Goal: Download file/media

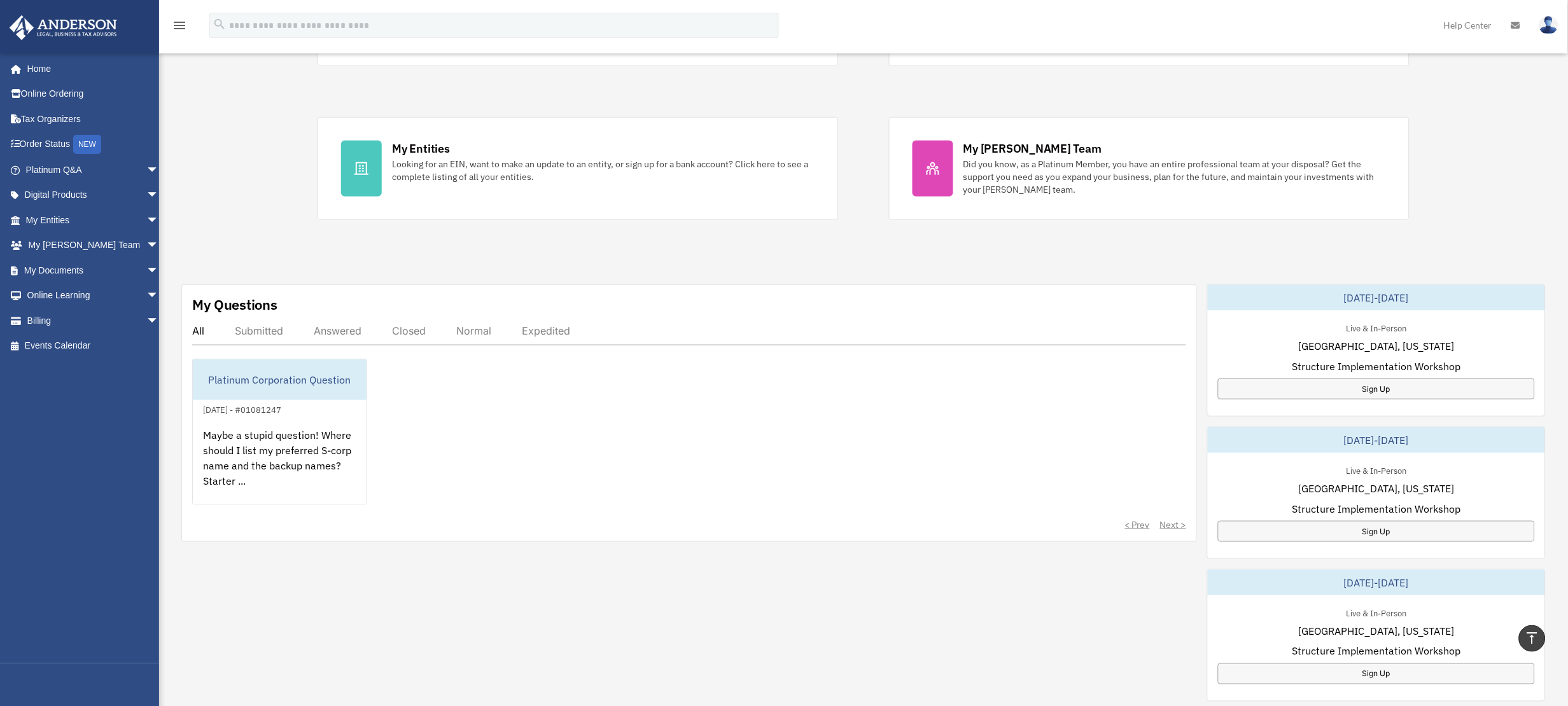
scroll to position [193, 0]
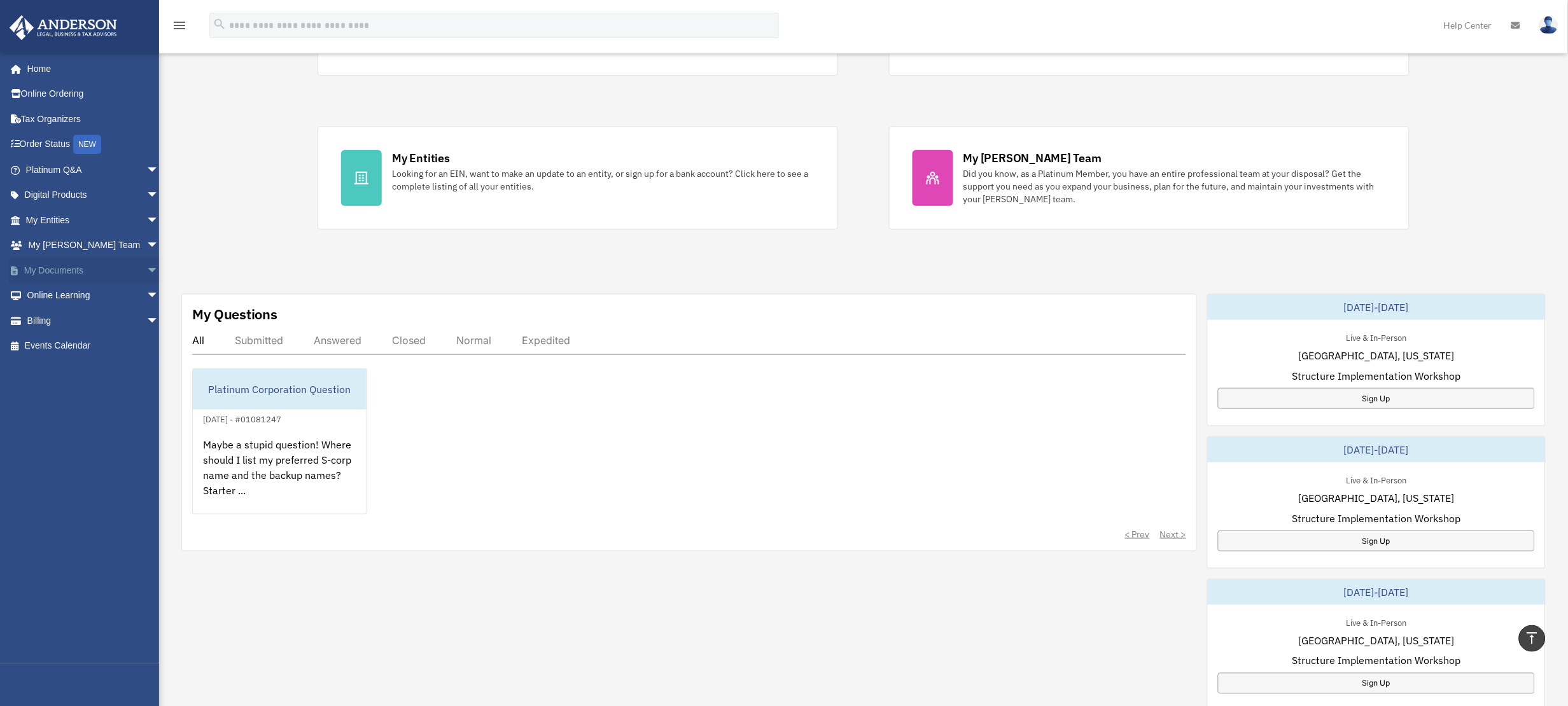
click at [146, 270] on span "arrow_drop_down" at bounding box center [158, 271] width 25 height 26
click at [146, 245] on span "arrow_drop_down" at bounding box center [158, 246] width 25 height 26
click at [114, 264] on link "My [PERSON_NAME] Team" at bounding box center [97, 270] width 160 height 25
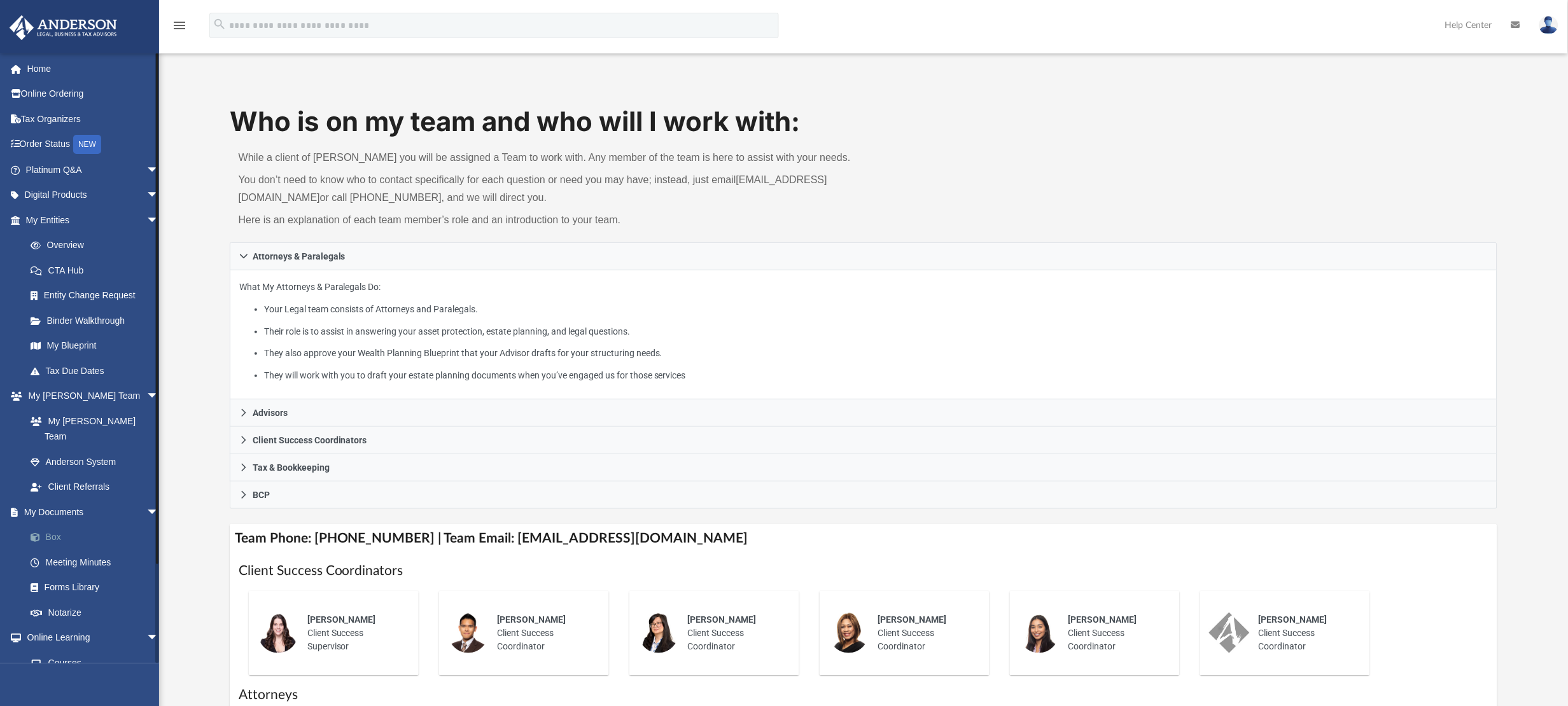
click at [75, 526] on link "Box" at bounding box center [97, 537] width 160 height 25
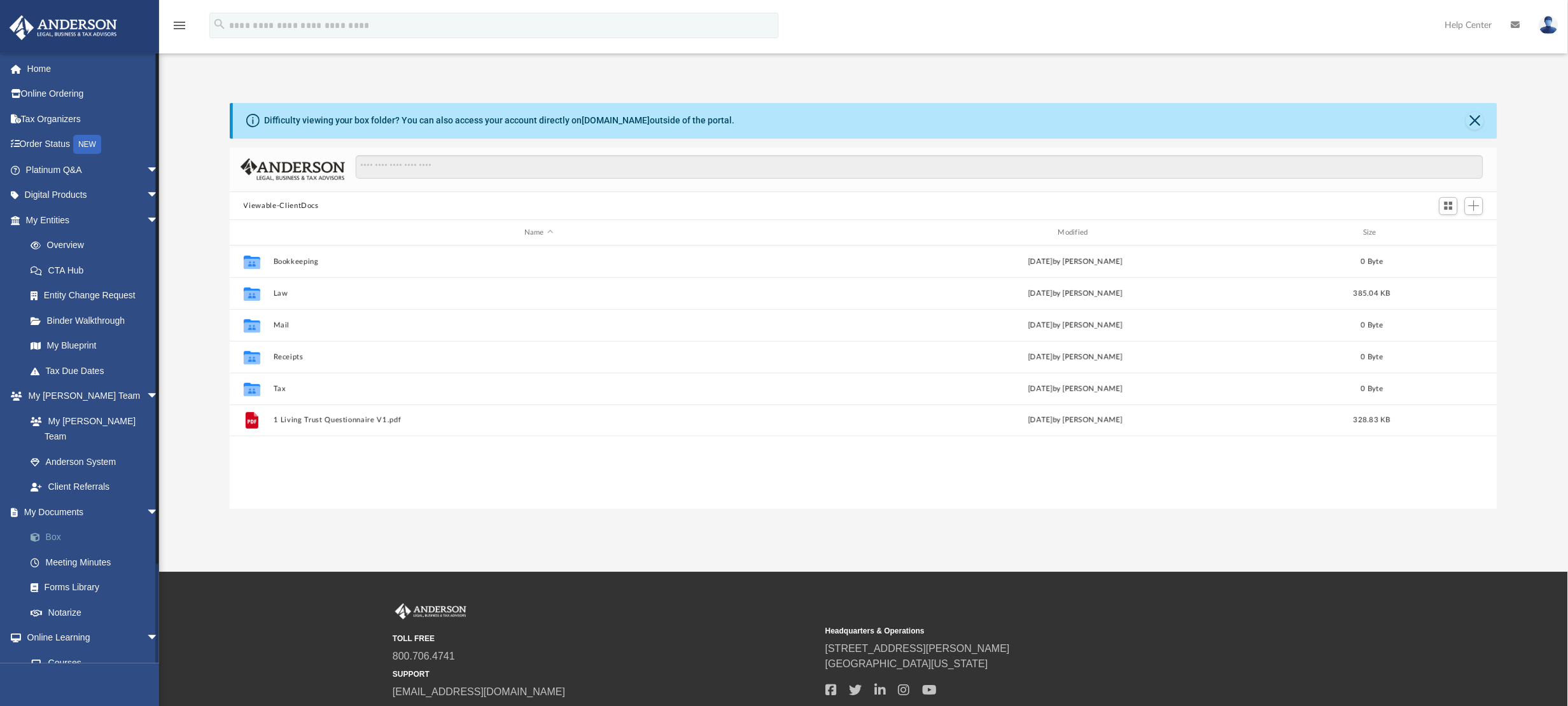
scroll to position [269, 1249]
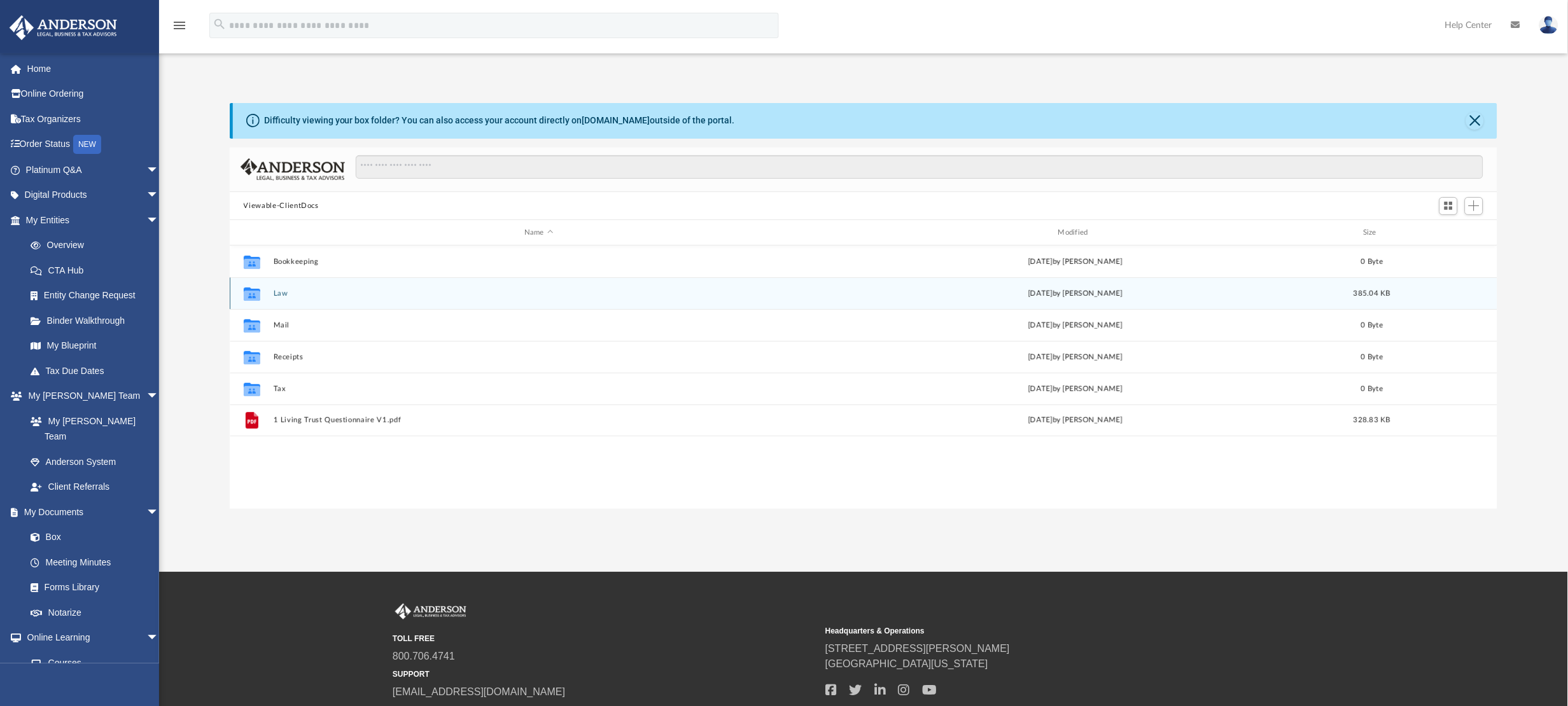
click at [300, 296] on button "Law" at bounding box center [538, 293] width 531 height 8
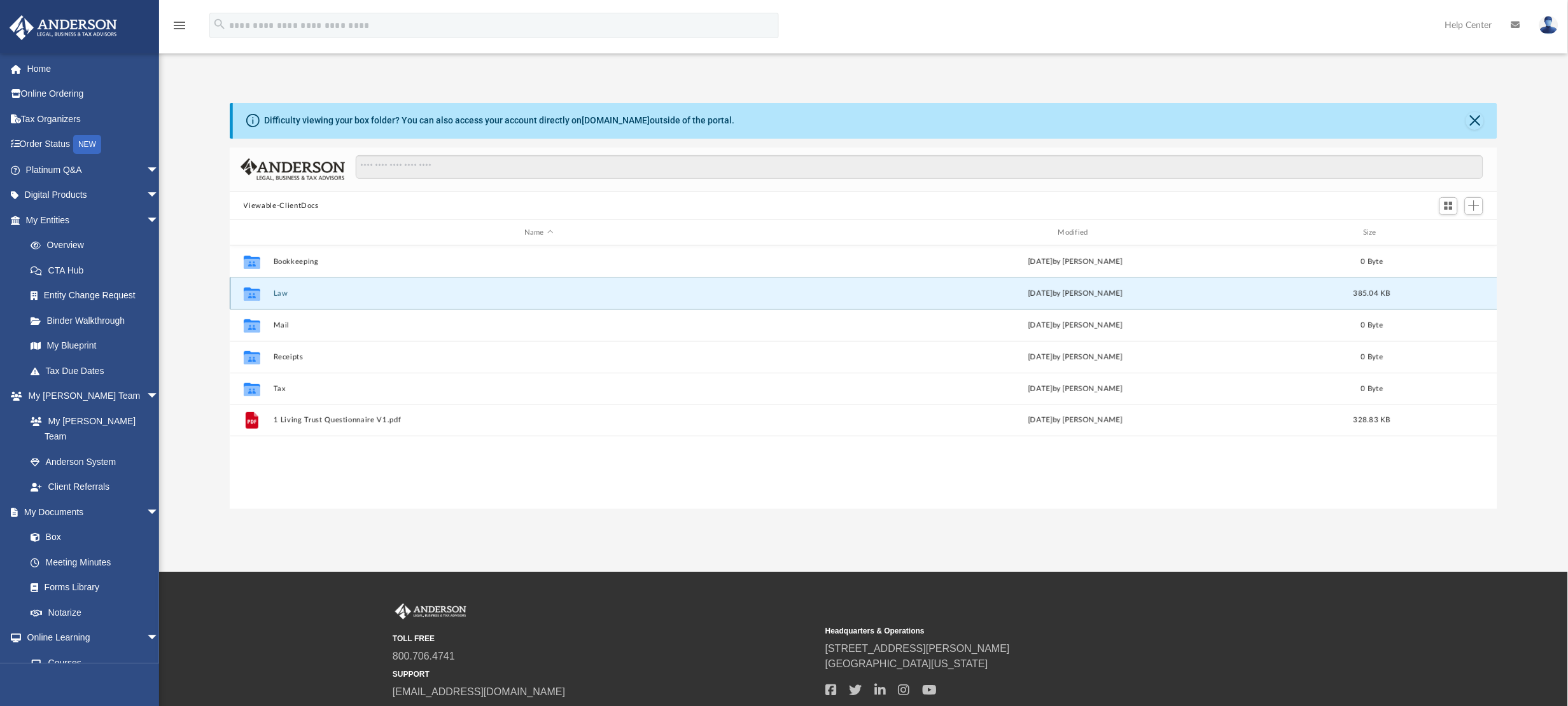
click at [300, 296] on button "Law" at bounding box center [538, 293] width 531 height 8
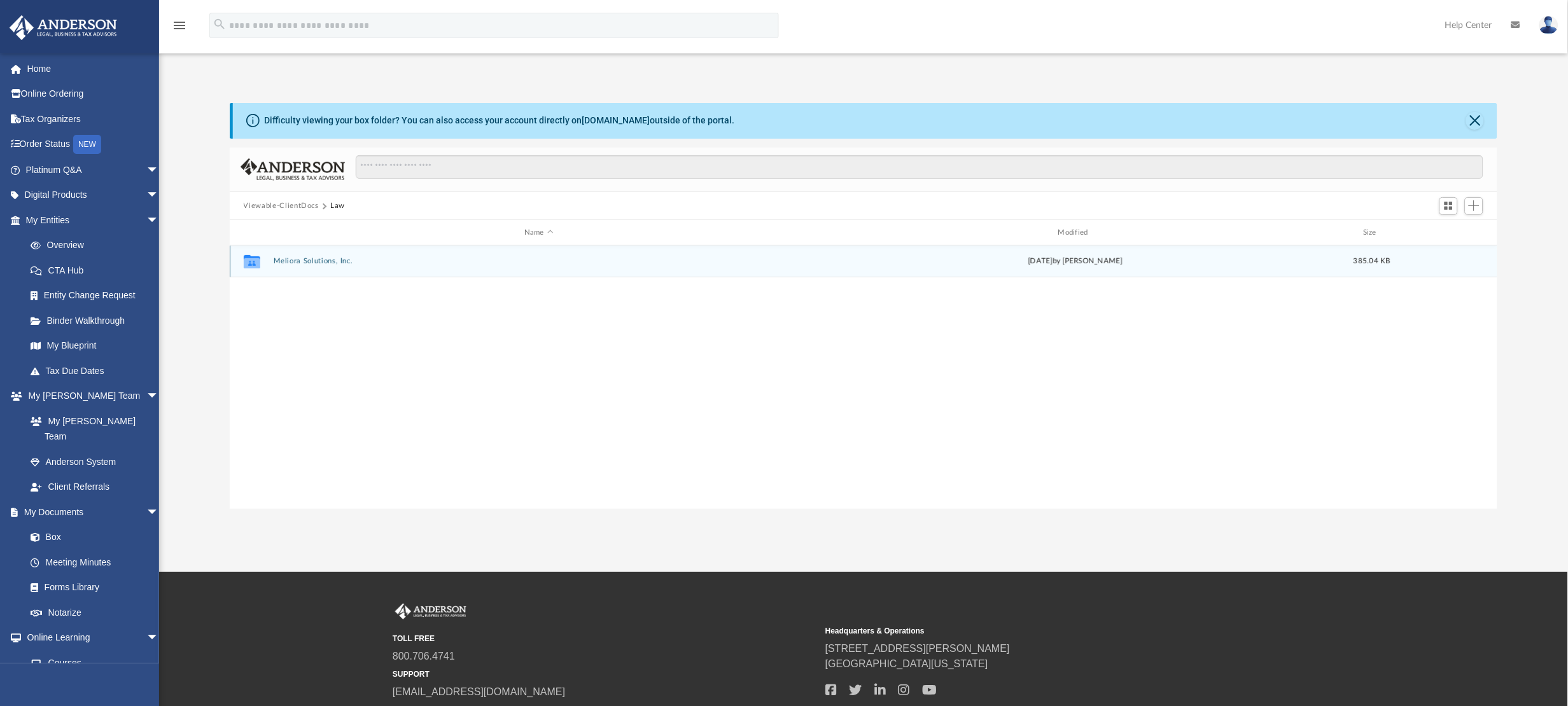
click at [314, 267] on div "Collaborated Folder Meliora Solutions, Inc. [DATE] by [PERSON_NAME] 385.04 KB" at bounding box center [863, 262] width 1268 height 32
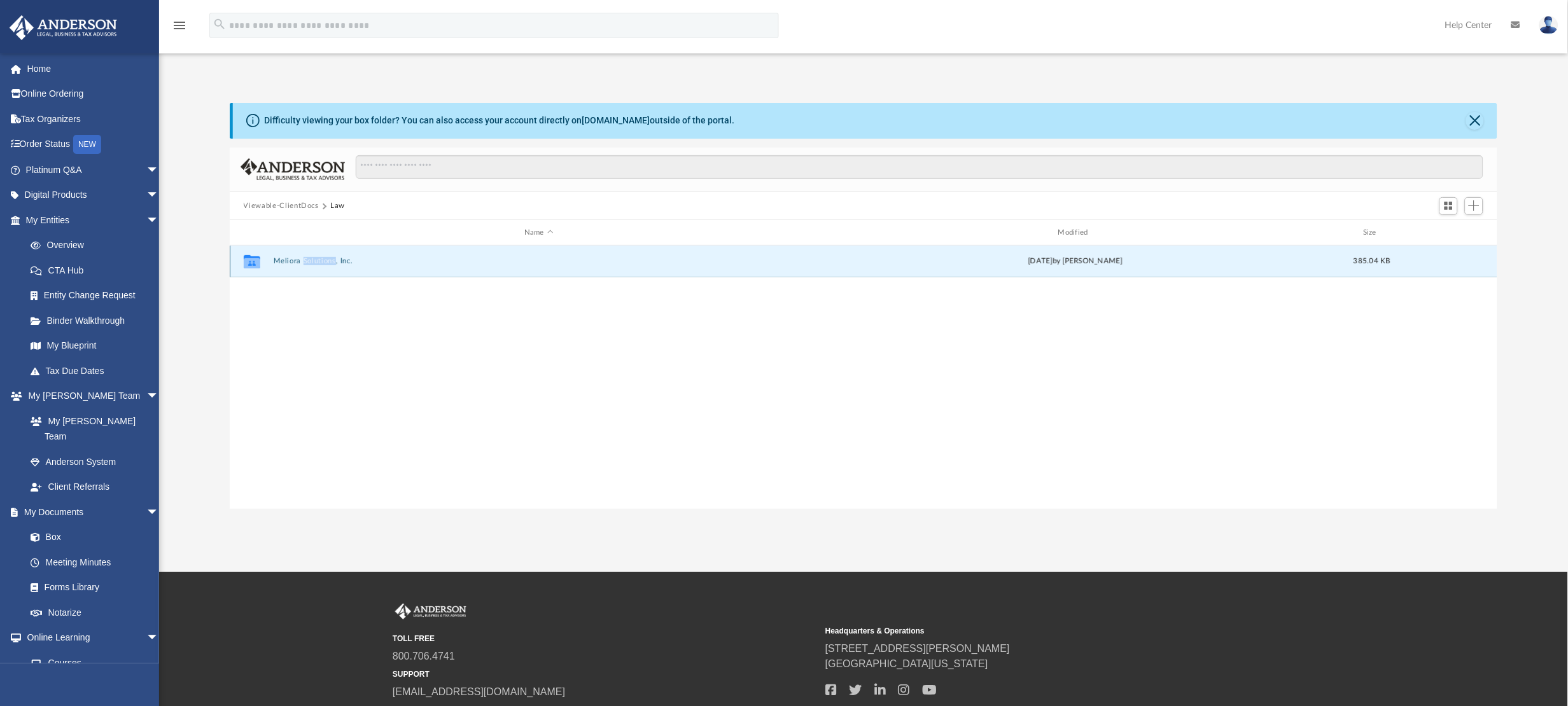
click at [314, 267] on div "Collaborated Folder Meliora Solutions, Inc. [DATE] by [PERSON_NAME] 385.04 KB" at bounding box center [863, 262] width 1268 height 32
click at [324, 263] on button "Meliora Solutions, Inc." at bounding box center [538, 261] width 531 height 8
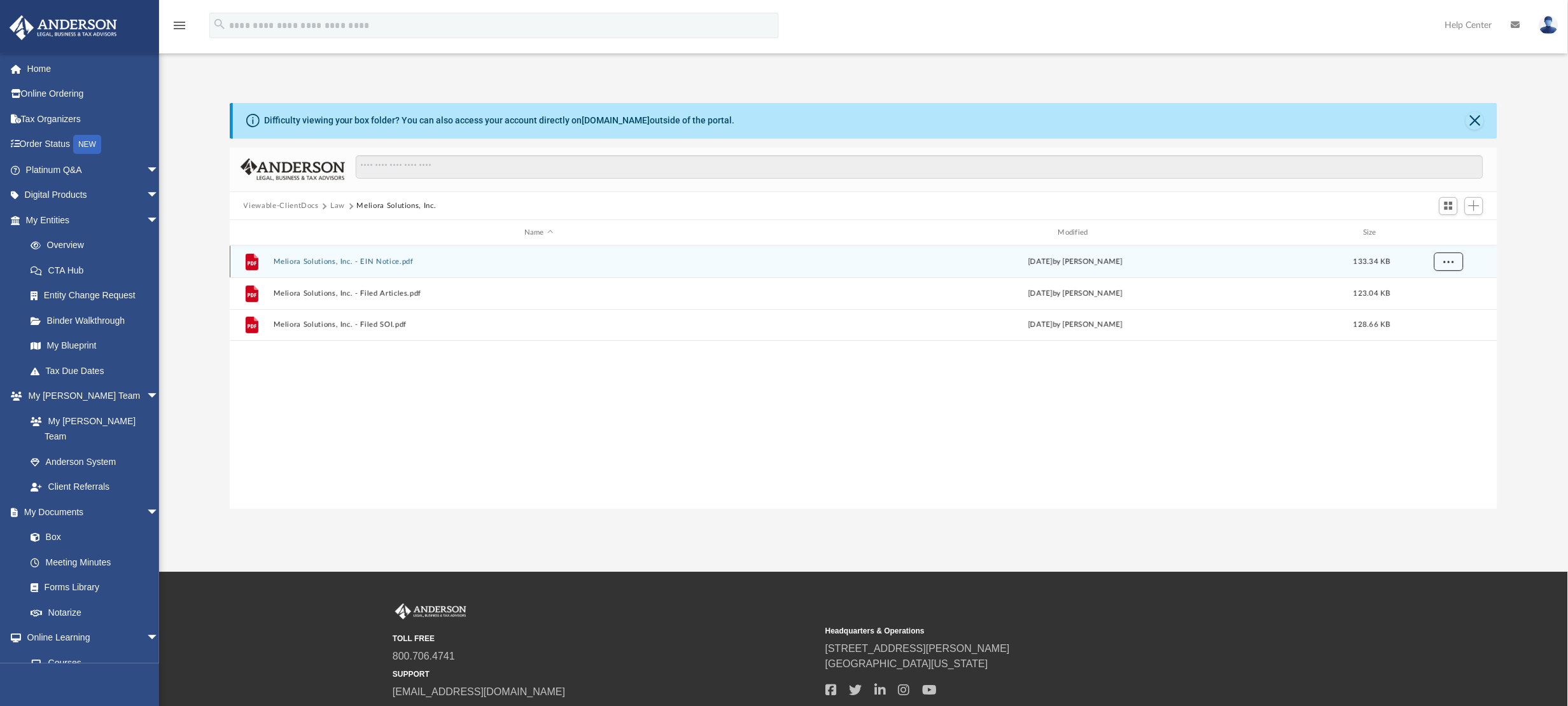
click at [1445, 256] on button "More options" at bounding box center [1447, 262] width 29 height 19
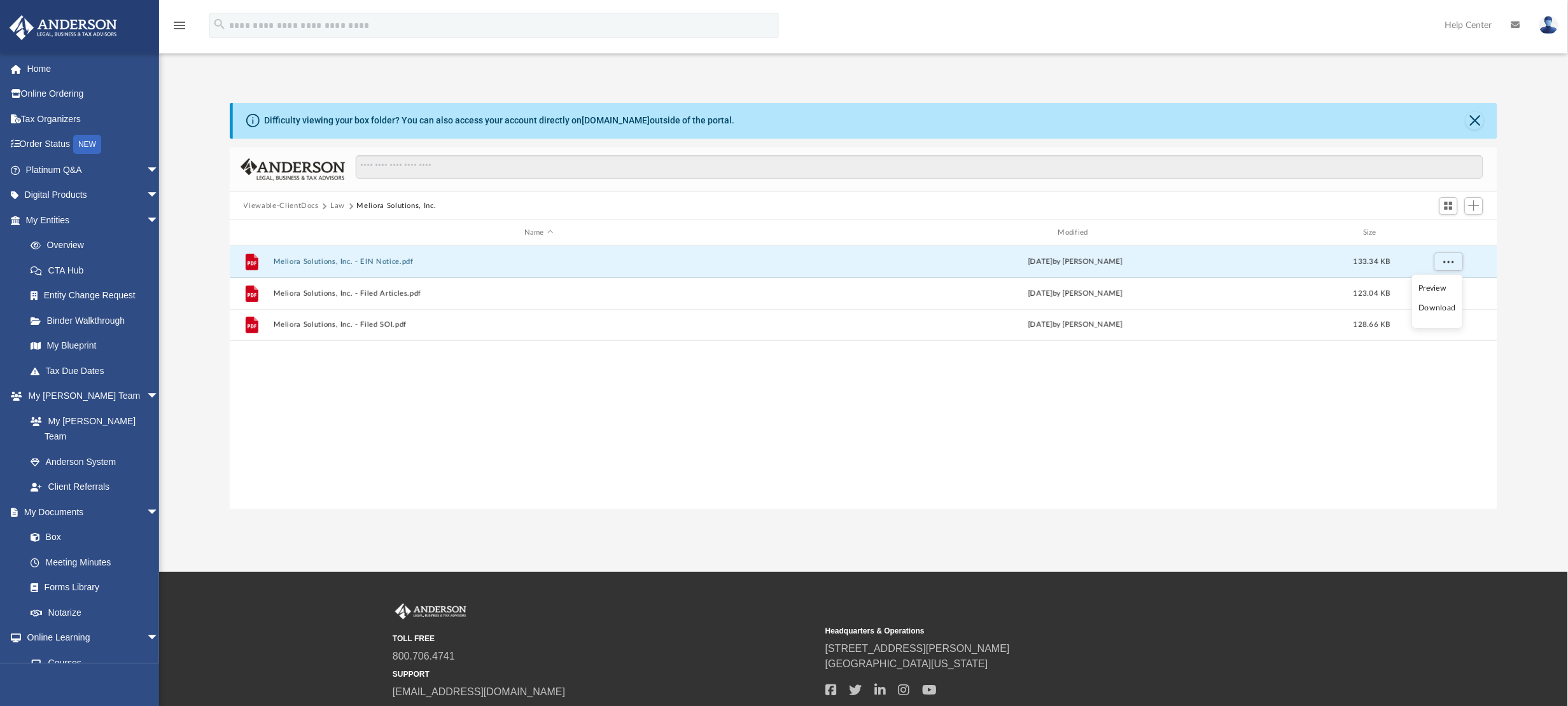
click at [1437, 320] on ul "Preview Download" at bounding box center [1437, 302] width 52 height 54
click at [1437, 310] on li "Download" at bounding box center [1437, 308] width 37 height 13
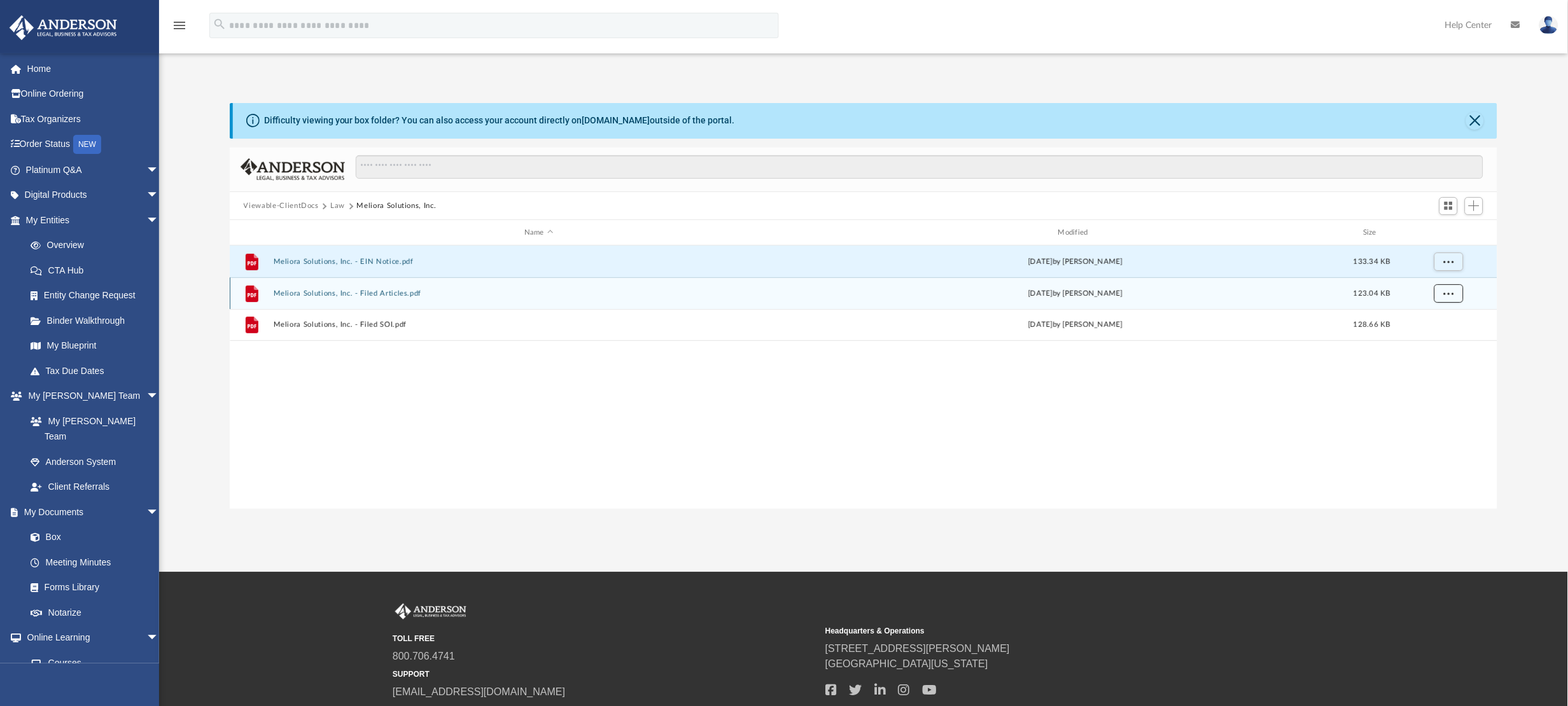
click at [1444, 298] on button "More options" at bounding box center [1447, 293] width 29 height 19
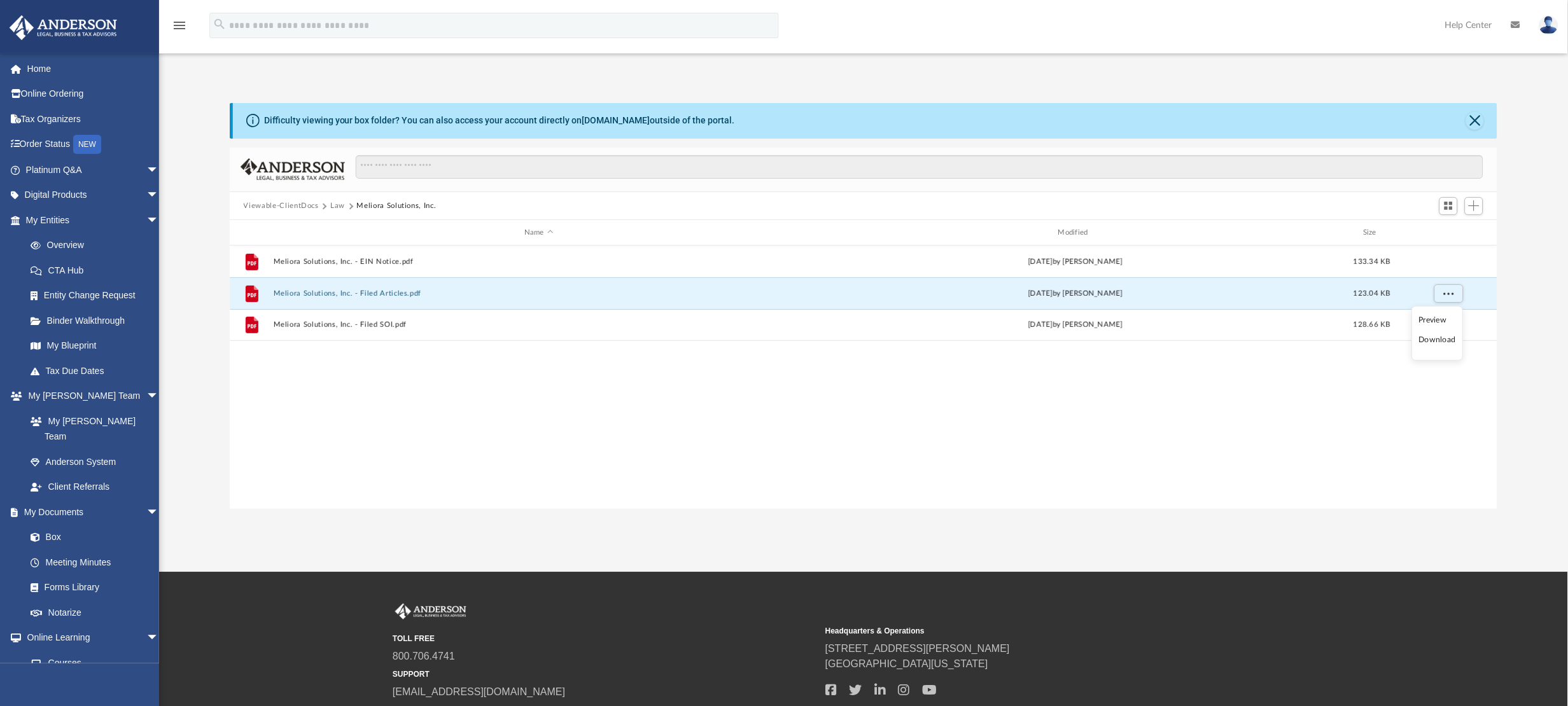
click at [1441, 339] on li "Download" at bounding box center [1437, 340] width 37 height 13
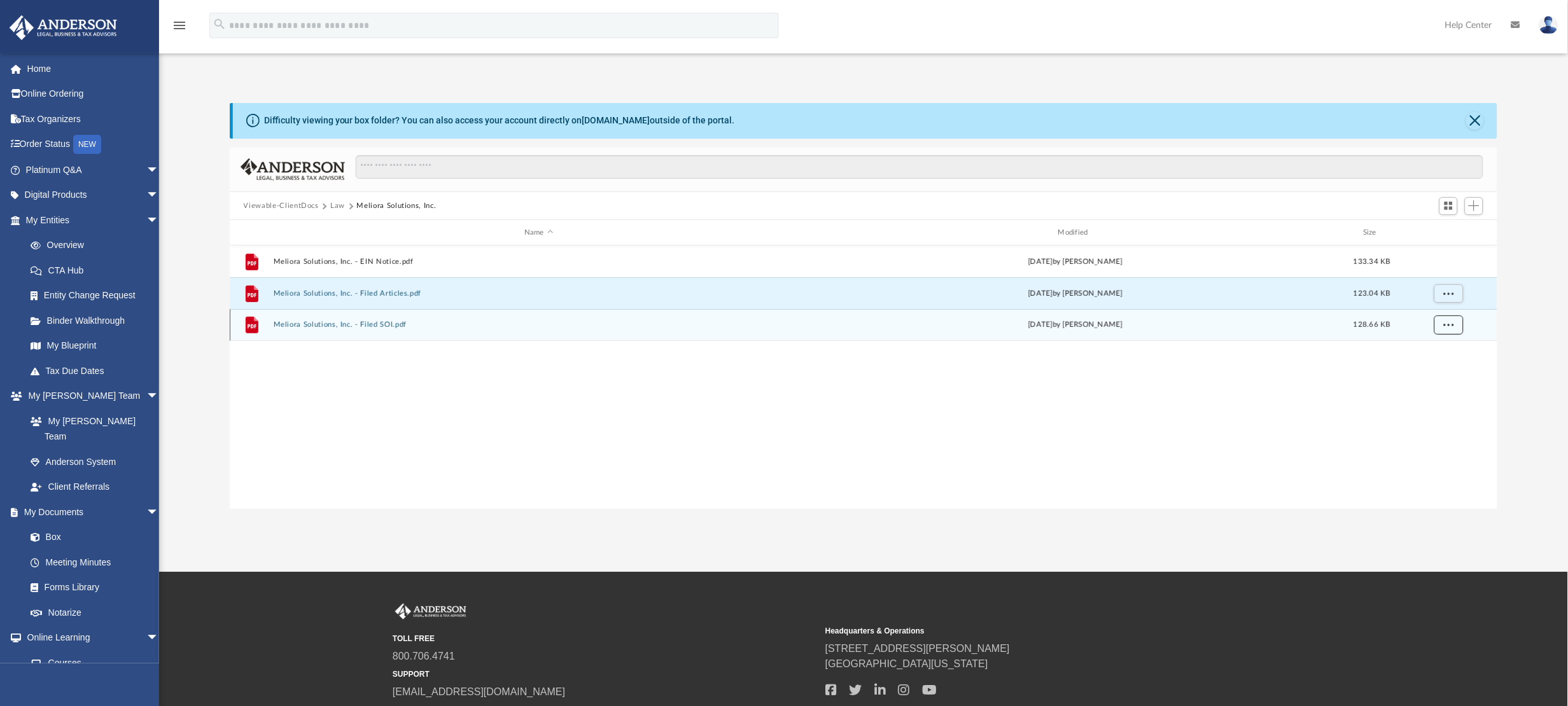
click at [1447, 322] on span "More options" at bounding box center [1448, 324] width 10 height 7
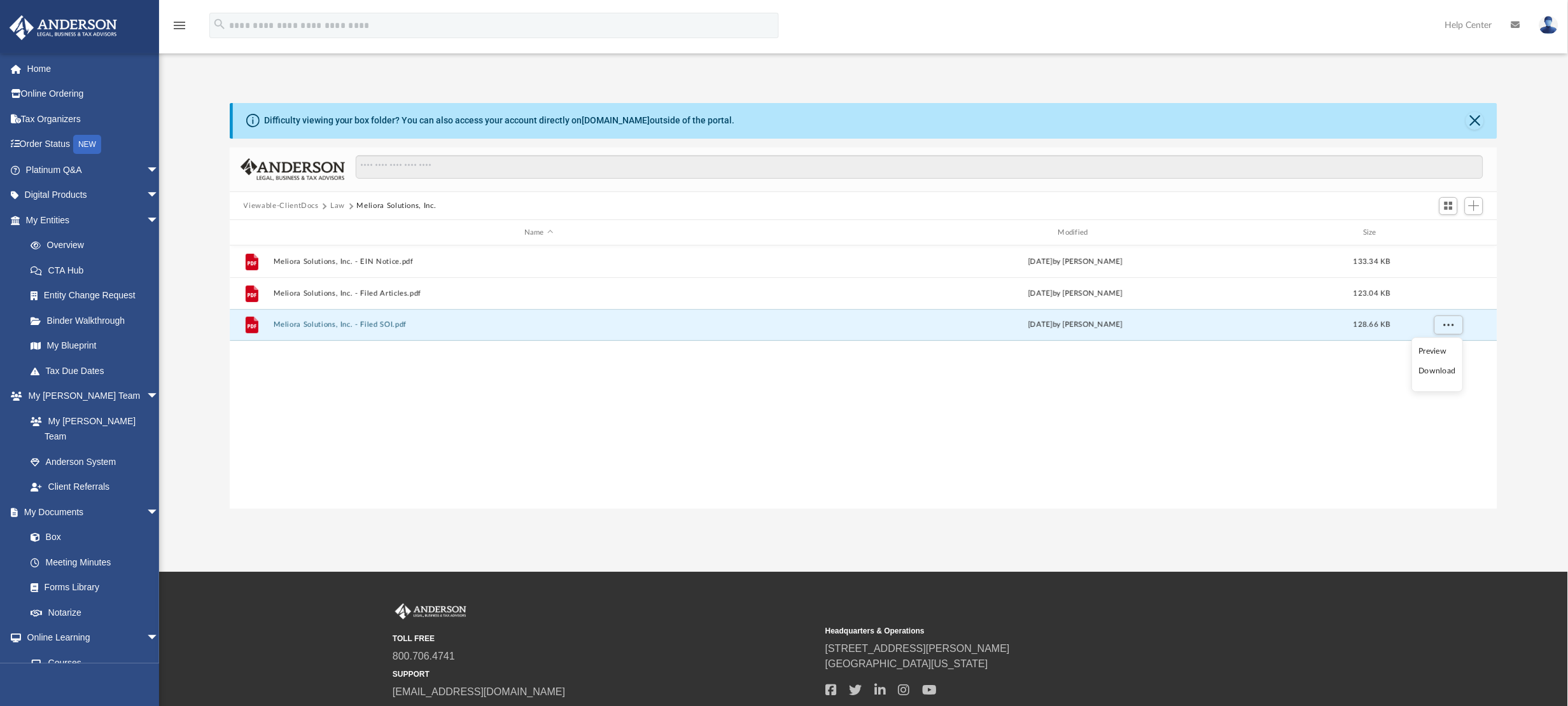
click at [1437, 369] on li "Download" at bounding box center [1437, 372] width 37 height 13
click at [903, 27] on div "menu search Site Menu add [EMAIL_ADDRESS][DOMAIN_NAME] My Profile Reset Passwor…" at bounding box center [784, 31] width 1548 height 43
click at [176, 26] on icon "menu" at bounding box center [179, 25] width 15 height 15
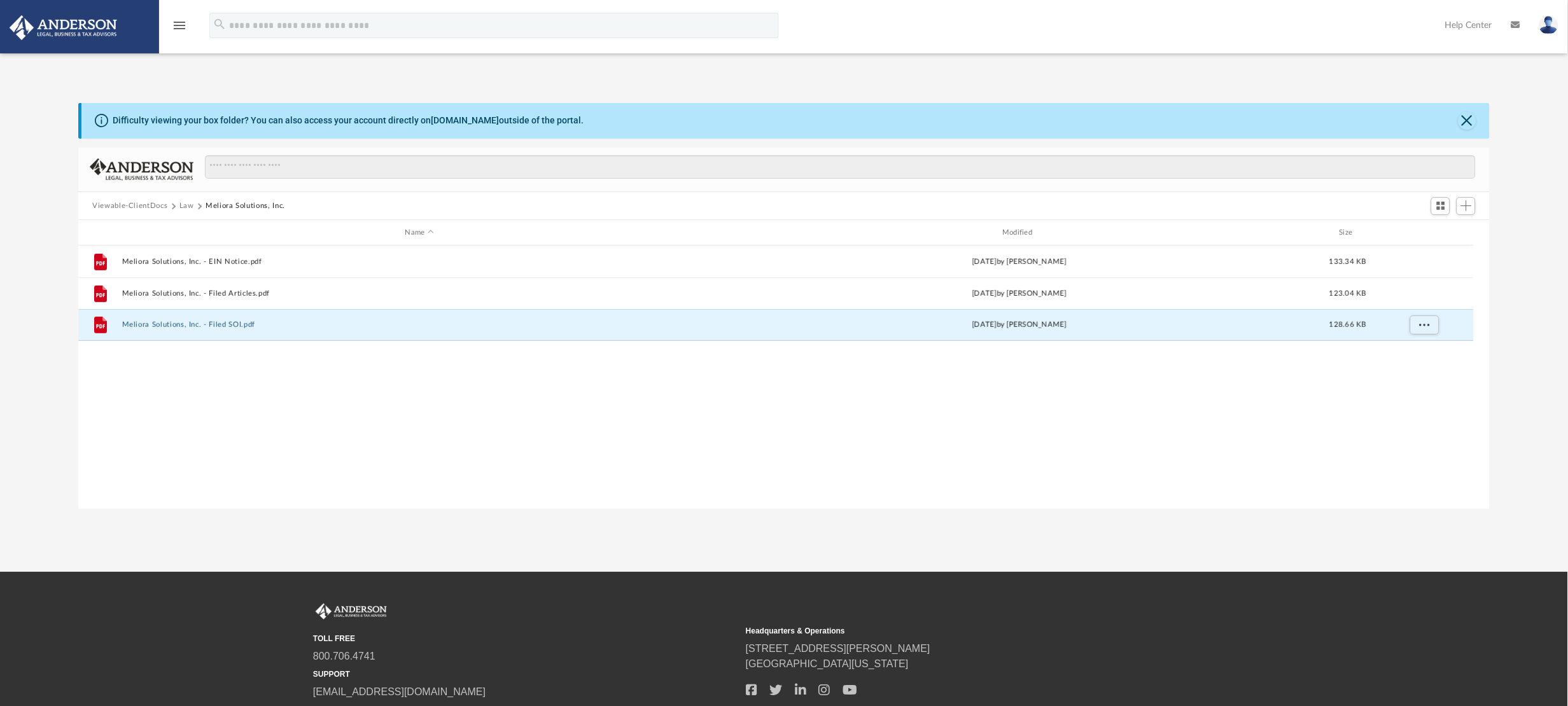
scroll to position [0, 0]
click at [176, 26] on icon "menu" at bounding box center [179, 25] width 15 height 15
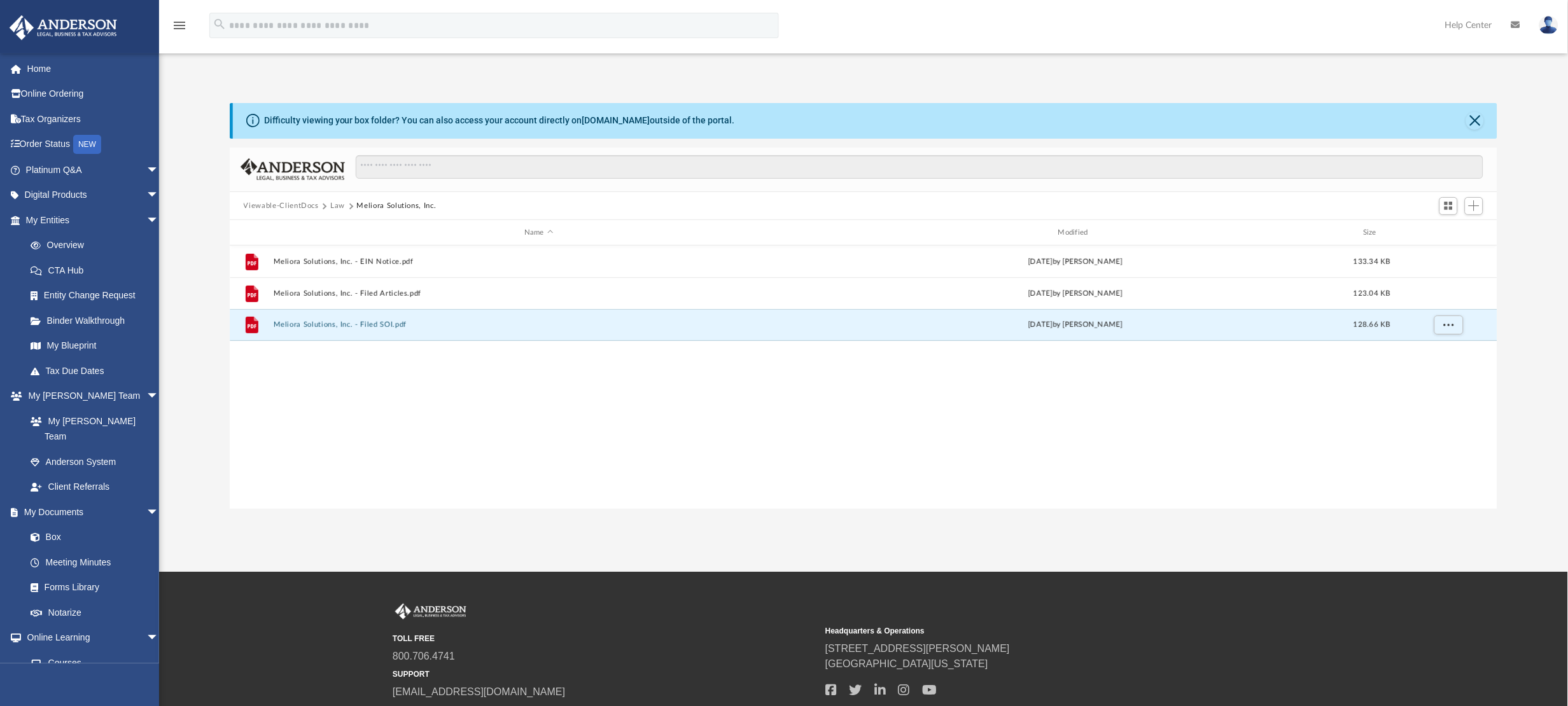
scroll to position [19, 19]
click at [80, 525] on link "Box" at bounding box center [97, 537] width 160 height 25
click at [1482, 124] on button "Close" at bounding box center [1474, 120] width 18 height 18
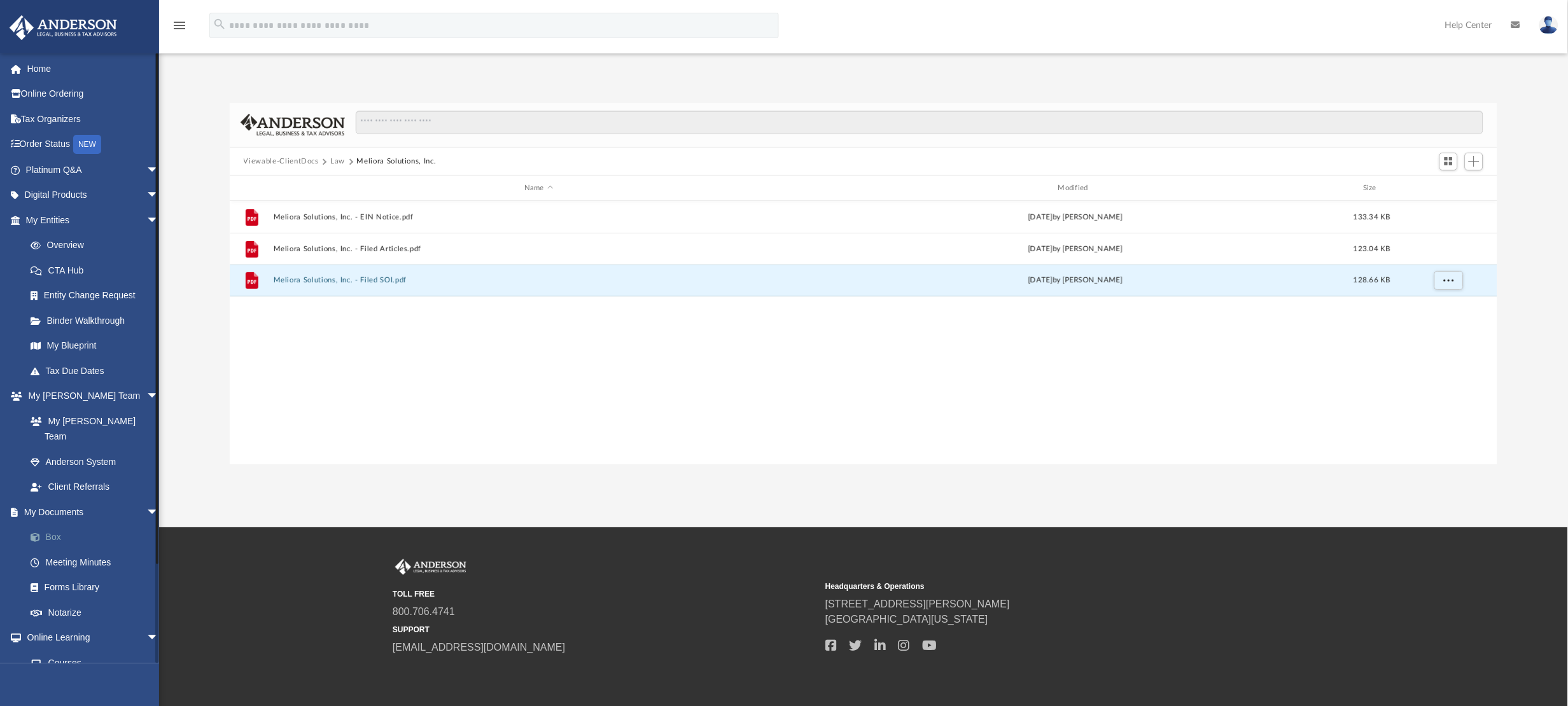
click at [42, 525] on link "Box" at bounding box center [97, 537] width 160 height 25
click at [37, 559] on span at bounding box center [41, 563] width 8 height 9
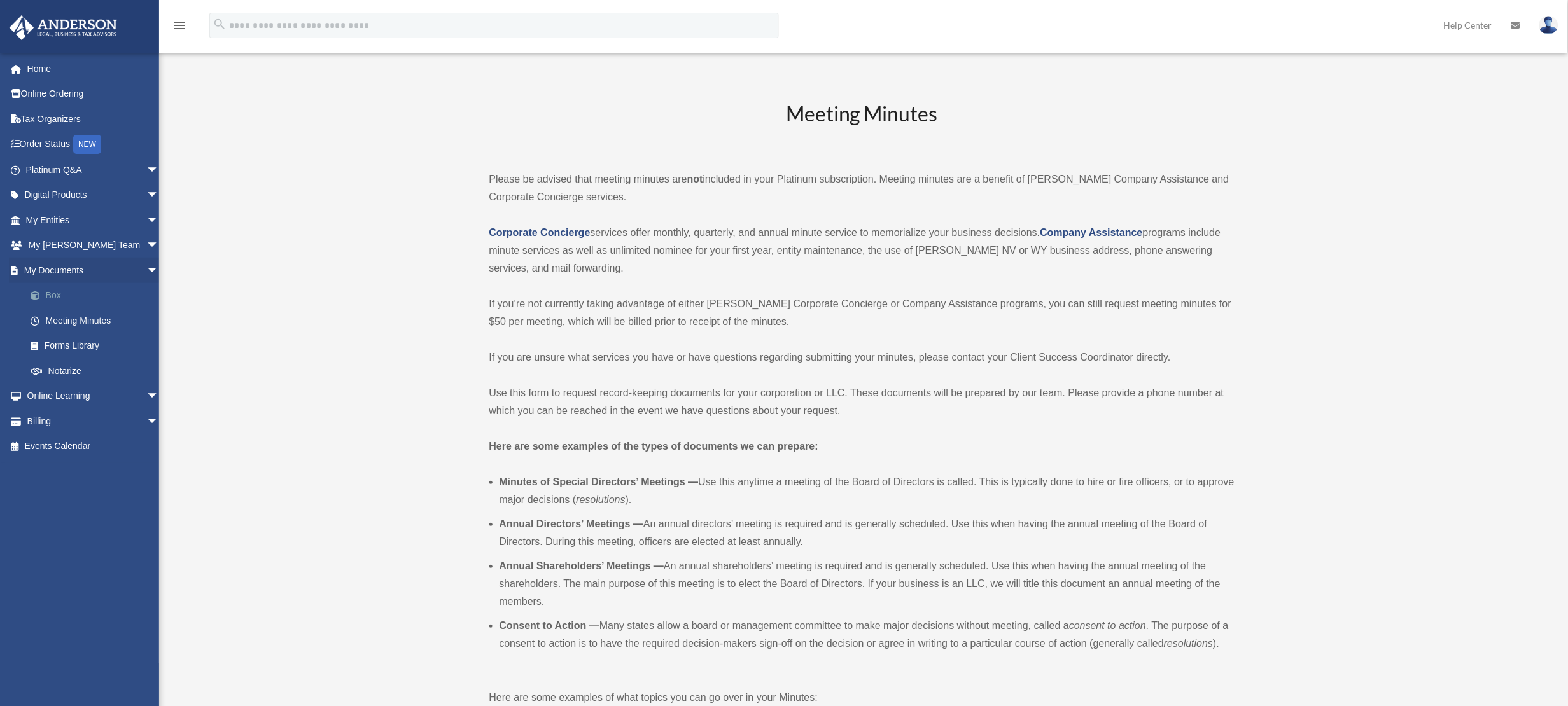
click at [57, 293] on link "Box" at bounding box center [97, 295] width 160 height 25
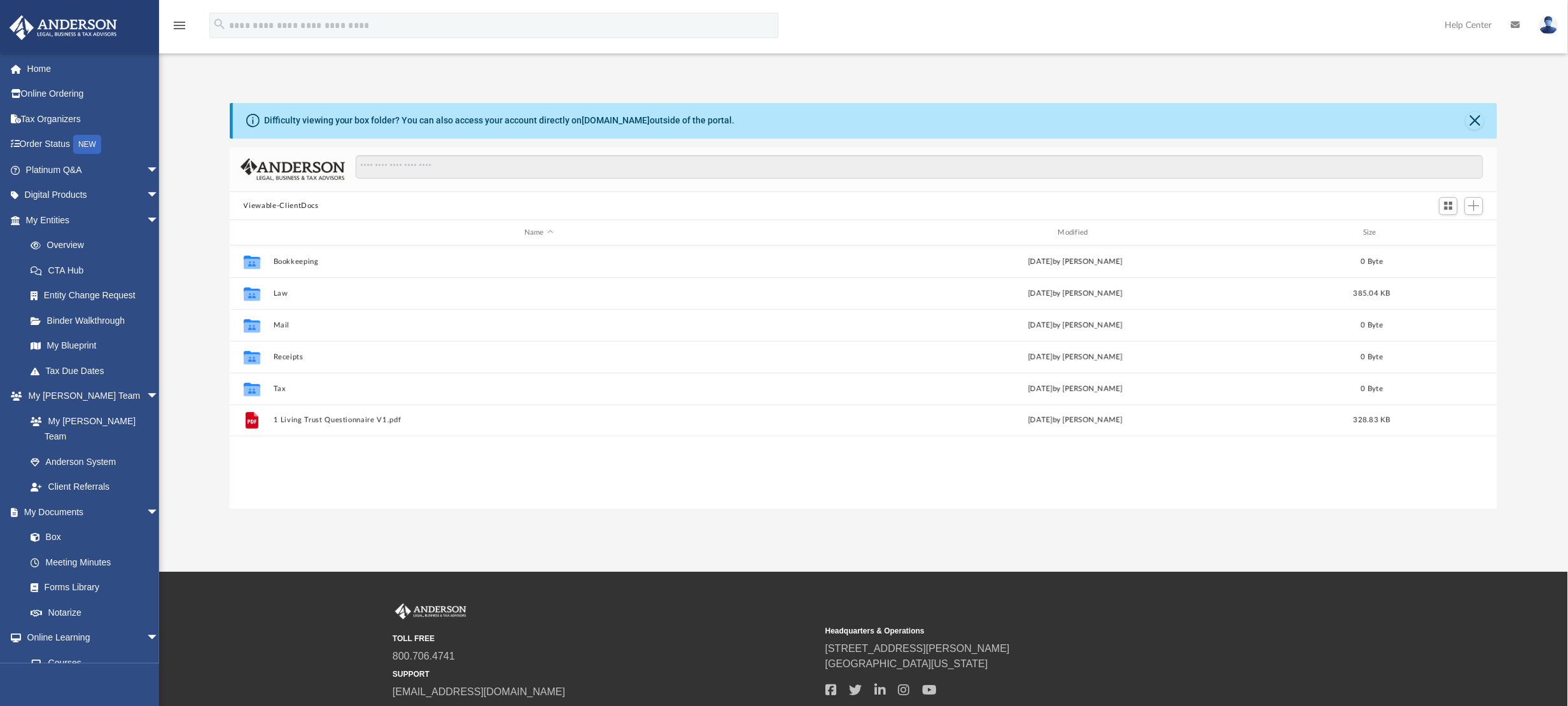
scroll to position [269, 1249]
click at [1536, 27] on link at bounding box center [1548, 25] width 38 height 56
click at [1364, 113] on link "Logout" at bounding box center [1358, 112] width 127 height 26
